Goal: Task Accomplishment & Management: Use online tool/utility

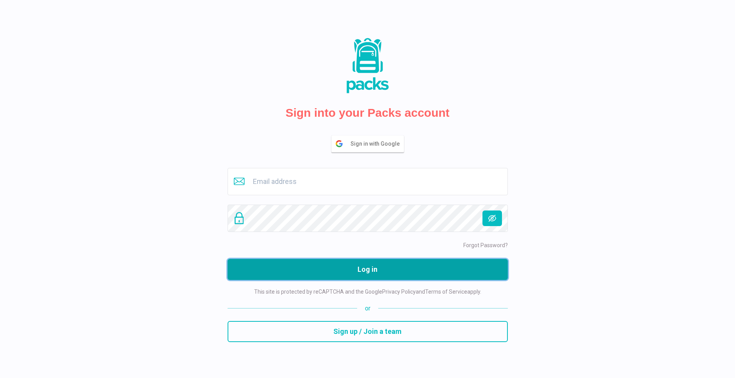
click at [356, 268] on button "Log in" at bounding box center [368, 269] width 280 height 21
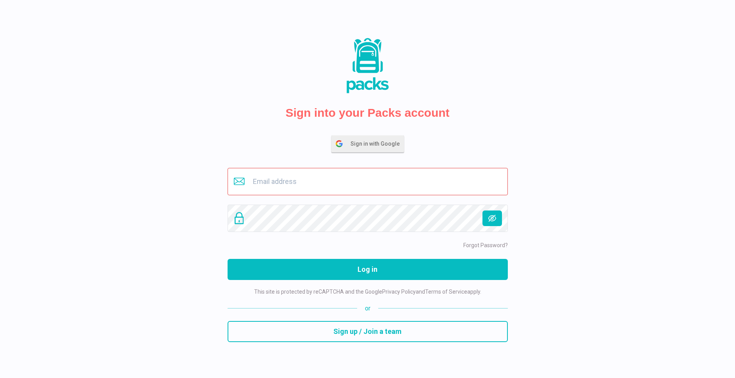
click at [384, 150] on span "Sign in with Google" at bounding box center [377, 144] width 53 height 16
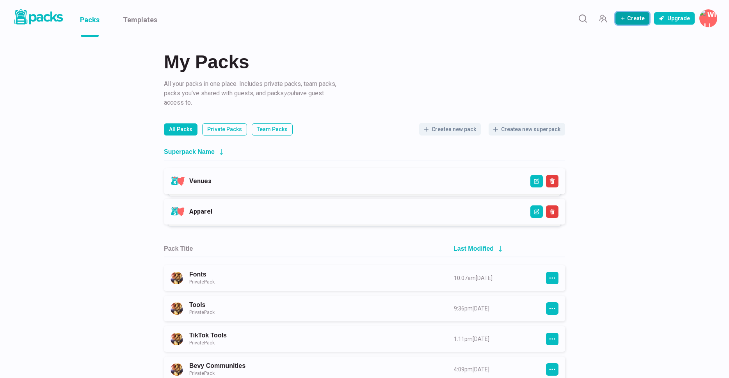
click at [643, 18] on button "Create" at bounding box center [633, 18] width 34 height 12
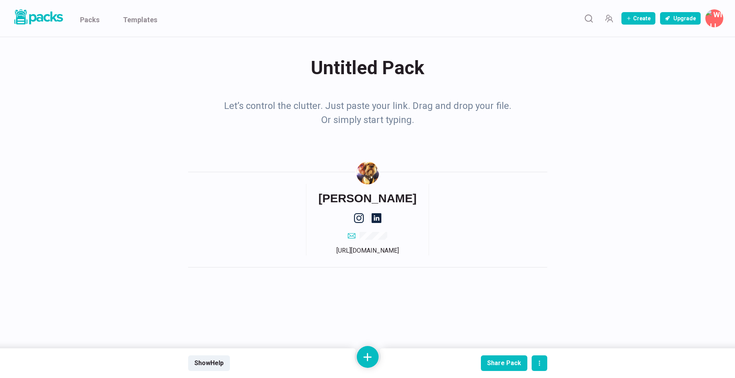
click at [353, 68] on div "Untitled Pack Untitled Pack" at bounding box center [367, 68] width 359 height 30
click at [353, 68] on textarea "Untitled Pack" at bounding box center [369, 68] width 356 height 31
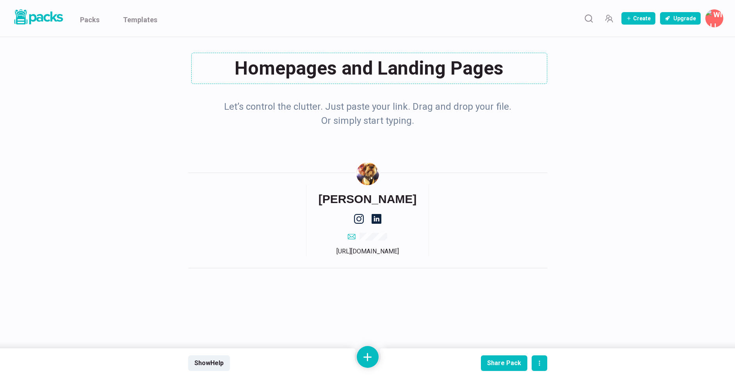
click at [336, 109] on p "Let’s control the clutter. Just paste your link. Drag and drop your file. Or si…" at bounding box center [367, 114] width 293 height 28
click at [260, 117] on p "Let’s control the clutter. Just paste your link. Drag and drop your file. Or si…" at bounding box center [367, 113] width 293 height 28
click at [258, 103] on p "Let’s control the clutter. Just paste your link. Drag and drop your file. Or si…" at bounding box center [367, 113] width 293 height 28
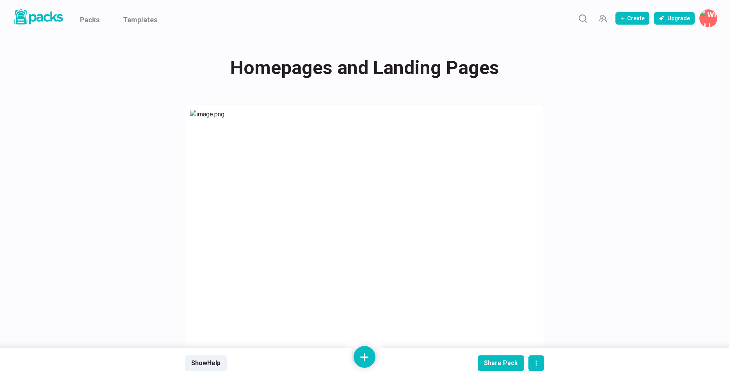
click at [491, 71] on div "Homepages and Landing Pages Homepages and Landing Pages" at bounding box center [364, 68] width 359 height 30
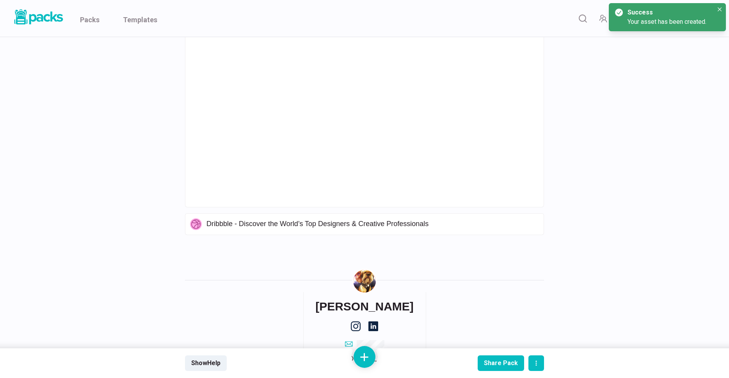
scroll to position [967, 0]
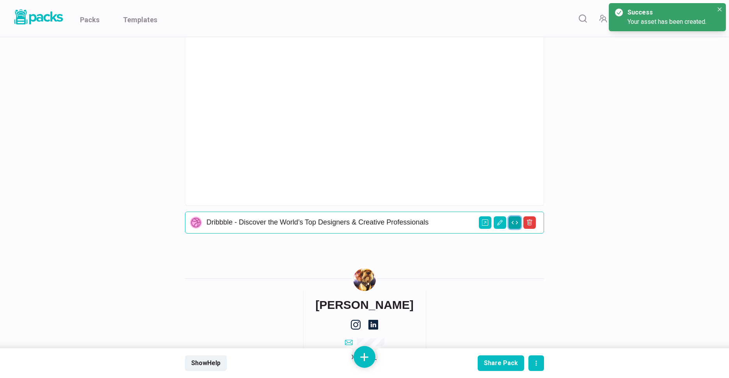
click at [514, 224] on icon "Change view" at bounding box center [515, 222] width 6 height 6
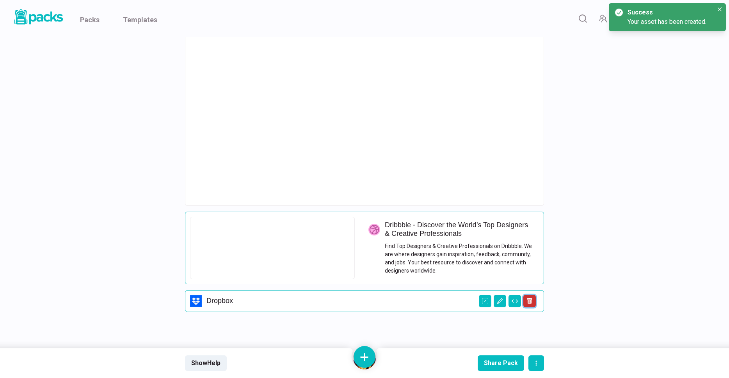
click at [530, 301] on icon "Delete asset" at bounding box center [530, 301] width 2 height 3
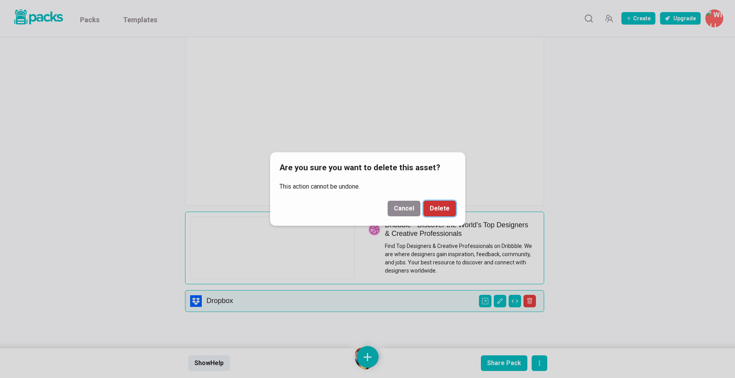
click at [440, 209] on button "Delete" at bounding box center [440, 209] width 32 height 16
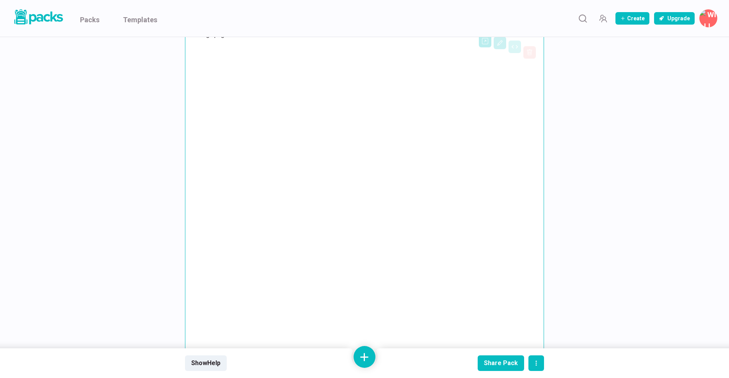
scroll to position [0, 0]
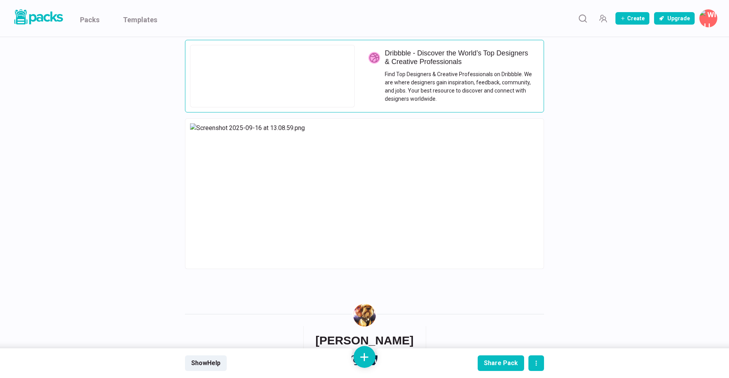
scroll to position [1100, 0]
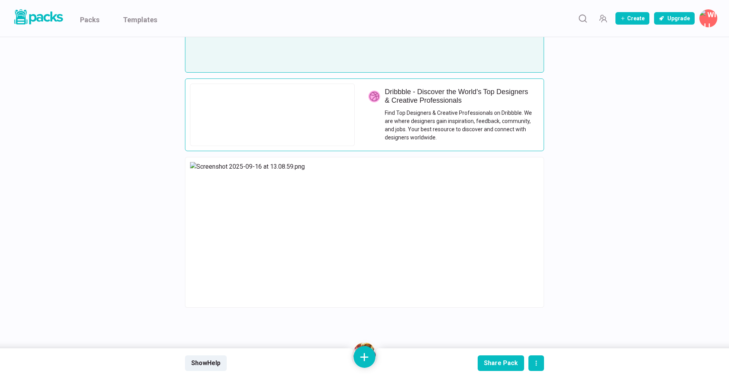
drag, startPoint x: 570, startPoint y: 176, endPoint x: 577, endPoint y: 180, distance: 7.4
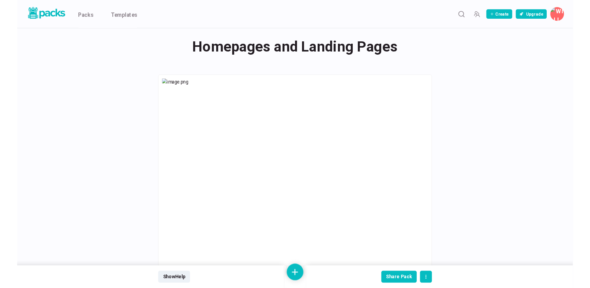
scroll to position [0, 0]
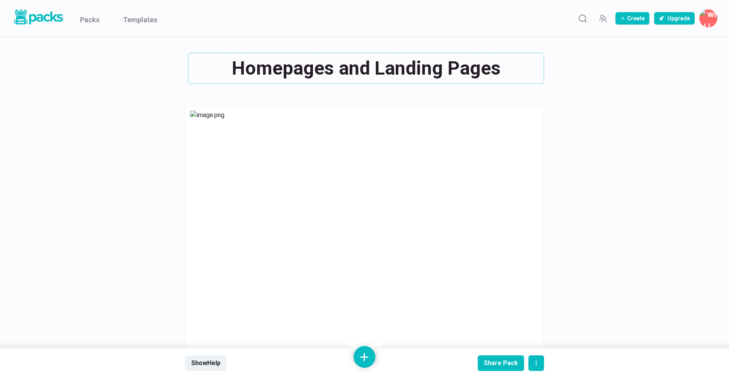
click at [371, 64] on div "Homepages and Landing Pages Homepages and Landing Pages" at bounding box center [364, 68] width 359 height 31
click at [376, 69] on textarea "Homepages and Landing Pages" at bounding box center [366, 68] width 356 height 31
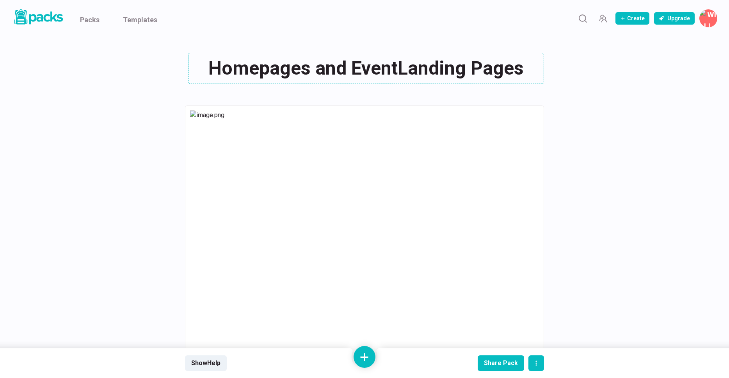
type textarea "Homepages and Event Landing Pages"
